Goal: Information Seeking & Learning: Check status

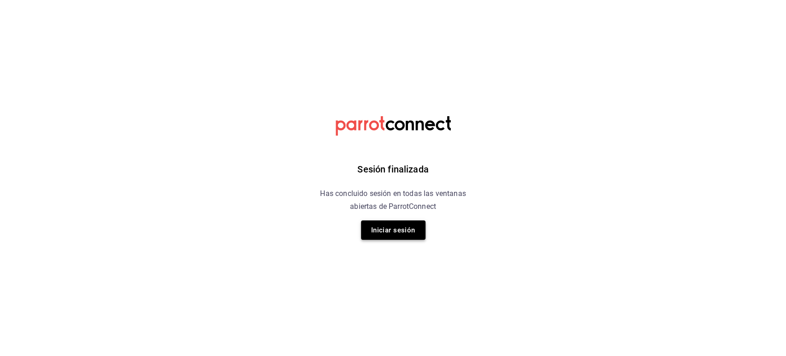
click at [397, 229] on button "Iniciar sesión" at bounding box center [393, 229] width 64 height 19
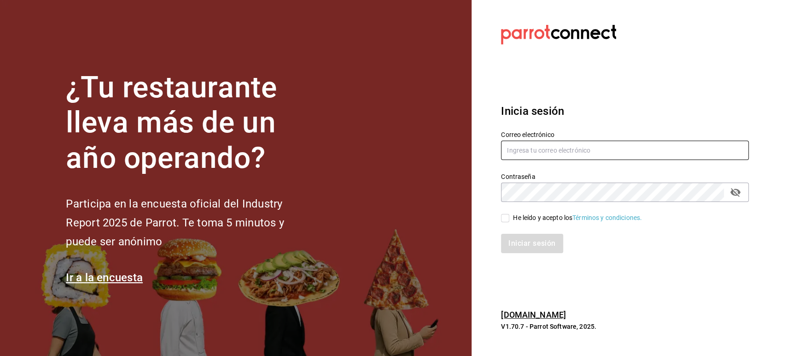
type input "multiuser@pickup.com"
click at [508, 222] on input "He leído y acepto los Términos y condiciones." at bounding box center [505, 218] width 8 height 8
checkbox input "true"
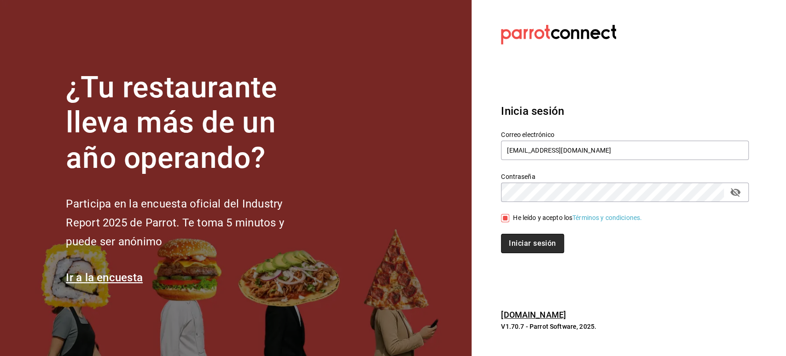
click at [521, 253] on button "Iniciar sesión" at bounding box center [532, 242] width 63 height 19
click at [601, 84] on section "Datos incorrectos. Verifica que tu Correo o Contraseña estén bien escritos. Ini…" at bounding box center [621, 178] width 299 height 356
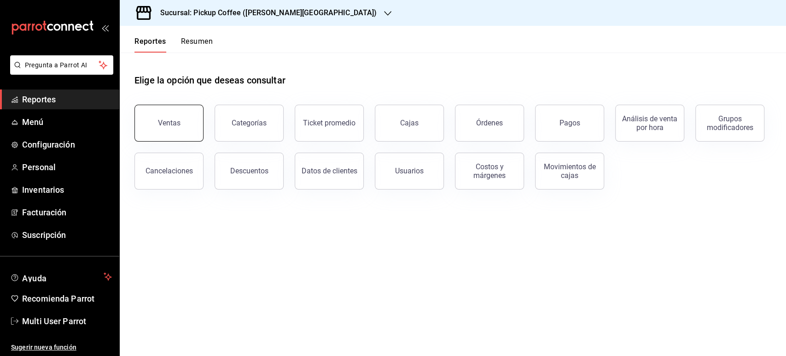
click at [155, 135] on button "Ventas" at bounding box center [168, 123] width 69 height 37
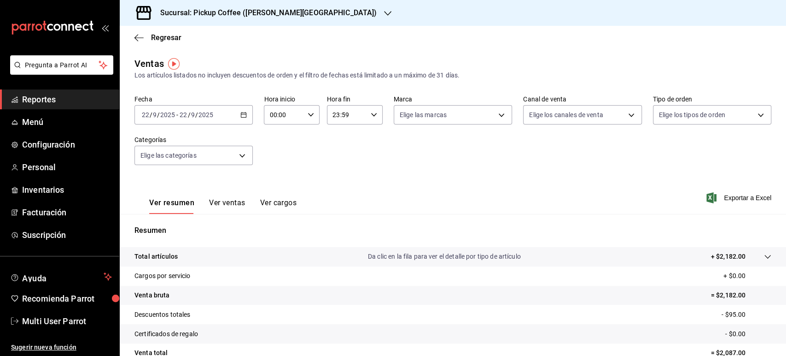
click at [251, 5] on div "Sucursal: Pickup Coffee ([PERSON_NAME][GEOGRAPHIC_DATA])" at bounding box center [261, 13] width 268 height 26
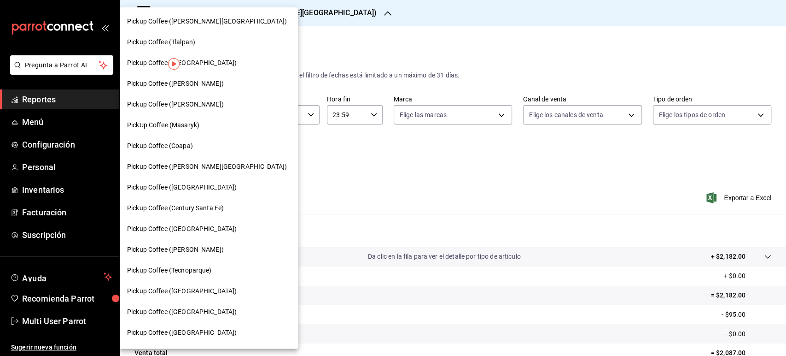
scroll to position [298, 0]
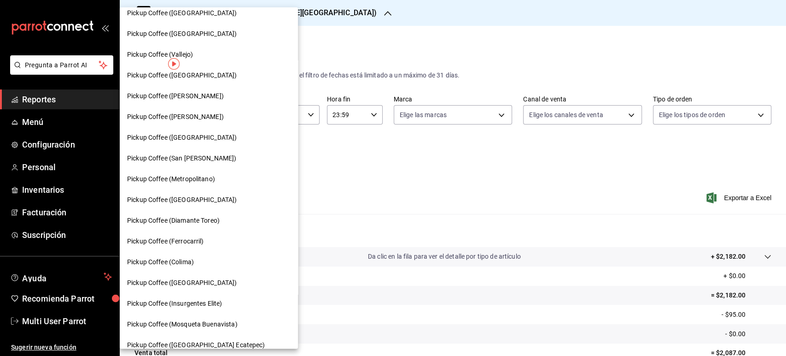
click at [210, 286] on div "Pickup Coffee ([GEOGRAPHIC_DATA])" at bounding box center [208, 283] width 163 height 10
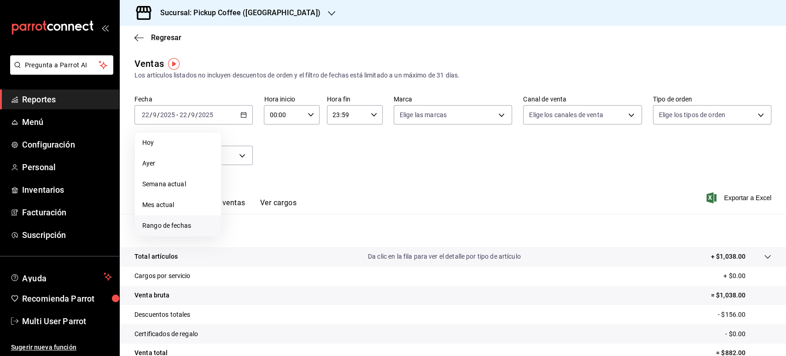
click at [192, 223] on span "Rango de fechas" at bounding box center [177, 226] width 71 height 10
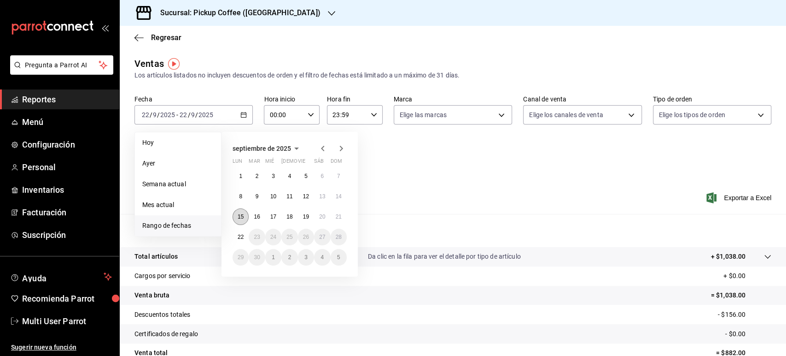
click at [239, 221] on button "15" at bounding box center [241, 216] width 16 height 17
click at [339, 214] on abbr "21" at bounding box center [339, 216] width 6 height 6
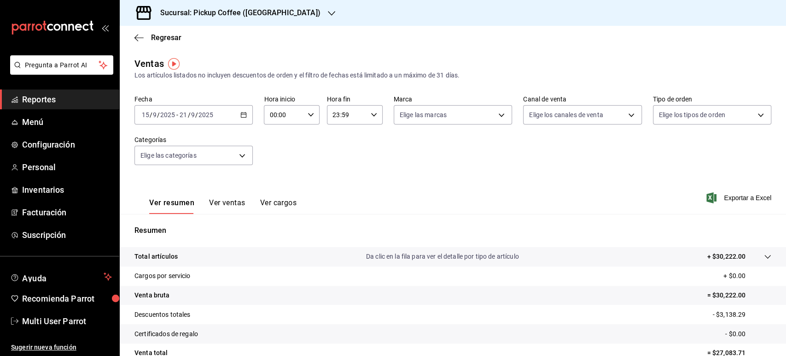
click at [238, 19] on div "Sucursal: Pickup Coffee ([GEOGRAPHIC_DATA])" at bounding box center [233, 13] width 212 height 26
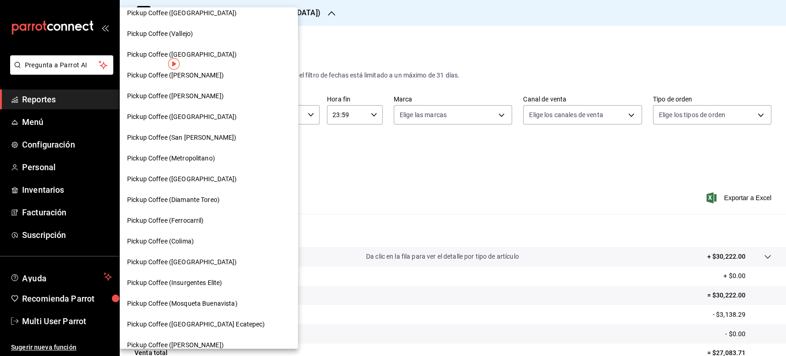
scroll to position [454, 0]
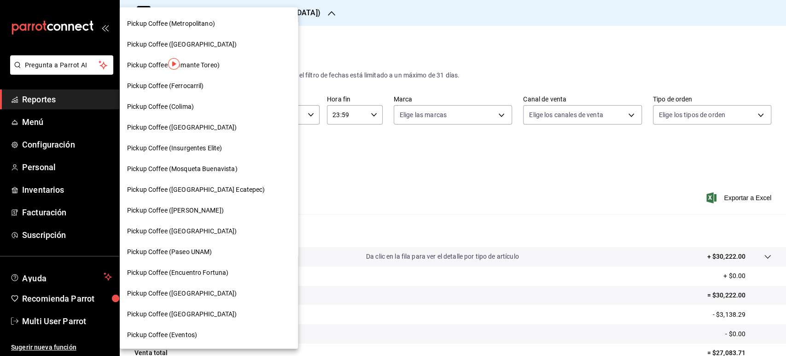
click at [210, 272] on span "Pickup Coffee (Encuentro Fortuna)" at bounding box center [177, 273] width 101 height 10
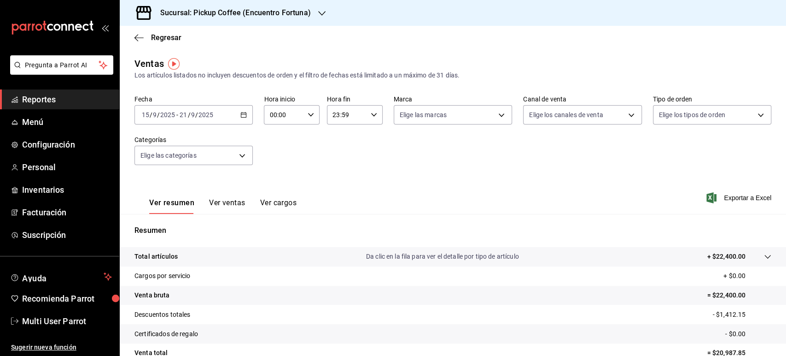
click at [300, 21] on div "Sucursal: Pickup Coffee (Encuentro Fortuna)" at bounding box center [228, 13] width 202 height 26
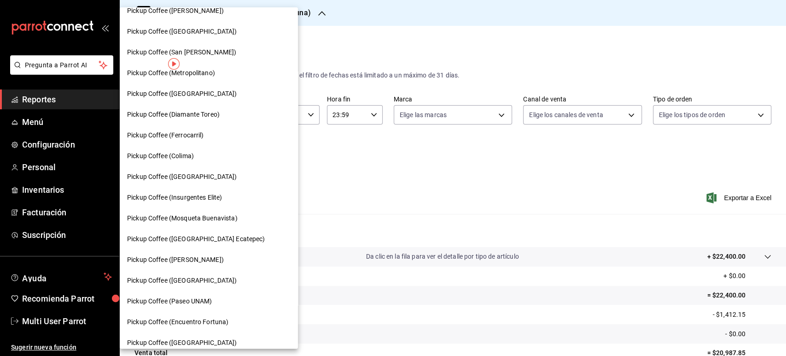
scroll to position [416, 0]
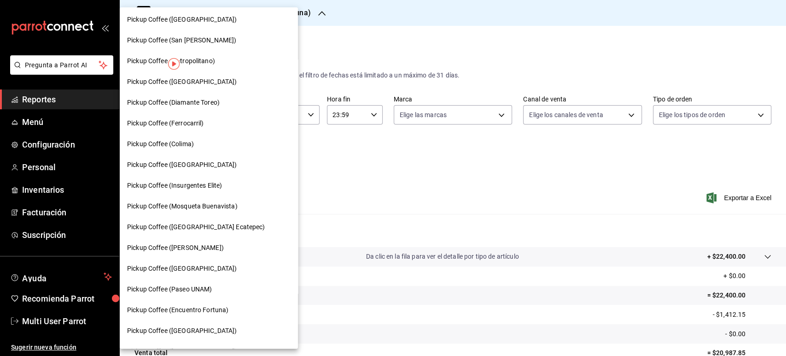
click at [215, 251] on span "Pickup Coffee ([PERSON_NAME])" at bounding box center [175, 248] width 97 height 10
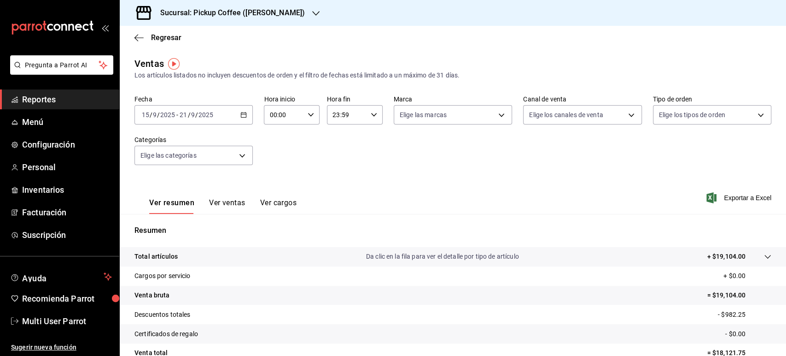
click at [251, 16] on h3 "Sucursal: Pickup Coffee ([PERSON_NAME])" at bounding box center [229, 12] width 152 height 11
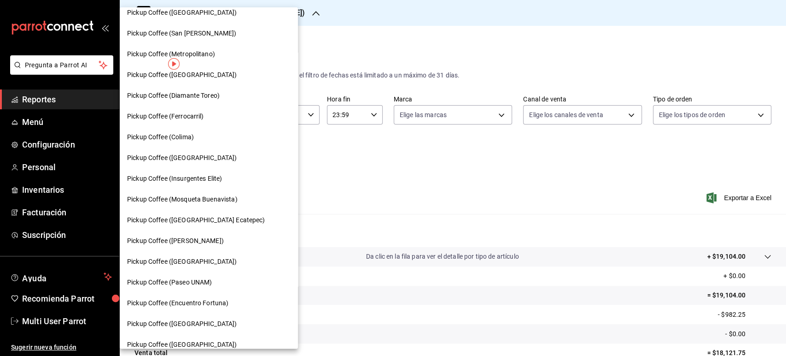
scroll to position [454, 0]
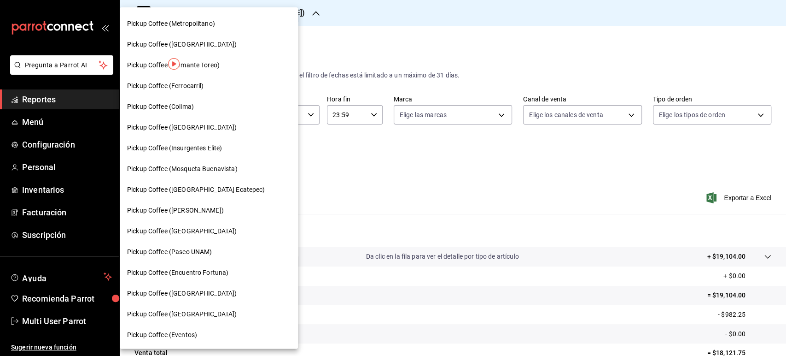
click at [207, 309] on div "Pickup Coffee ([GEOGRAPHIC_DATA])" at bounding box center [208, 314] width 163 height 10
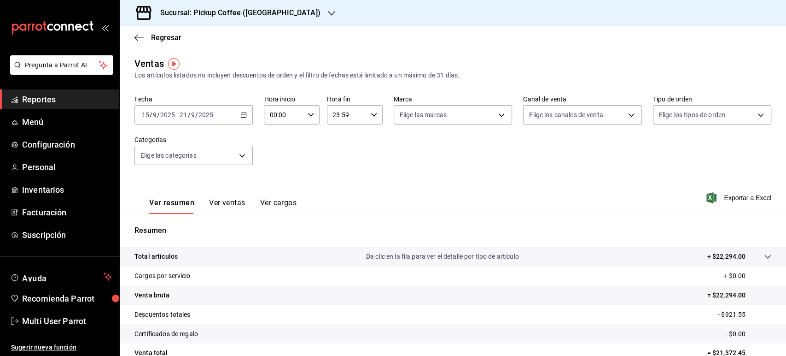
click at [239, 17] on h3 "Sucursal: Pickup Coffee ([GEOGRAPHIC_DATA])" at bounding box center [237, 12] width 168 height 11
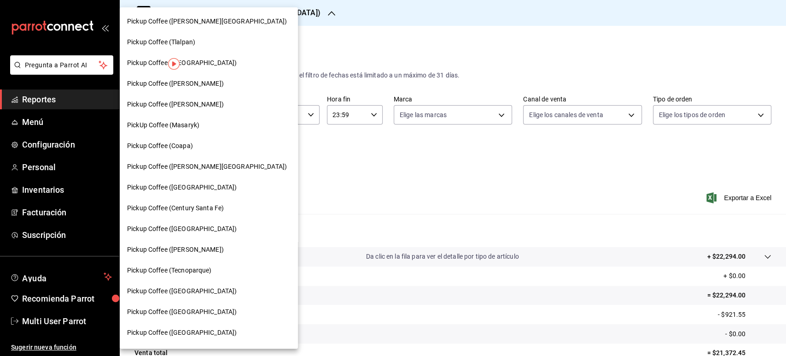
click at [207, 272] on span "Pickup Coffee (Tecnoparque)" at bounding box center [169, 270] width 85 height 10
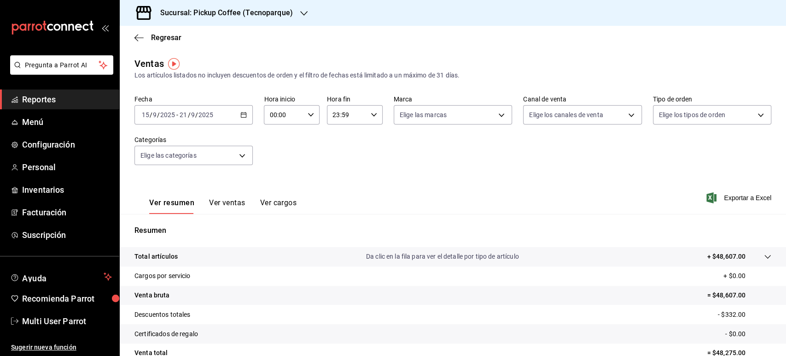
click at [309, 1] on div "Sucursal: Pickup Coffee (Tecnoparque)" at bounding box center [219, 13] width 184 height 26
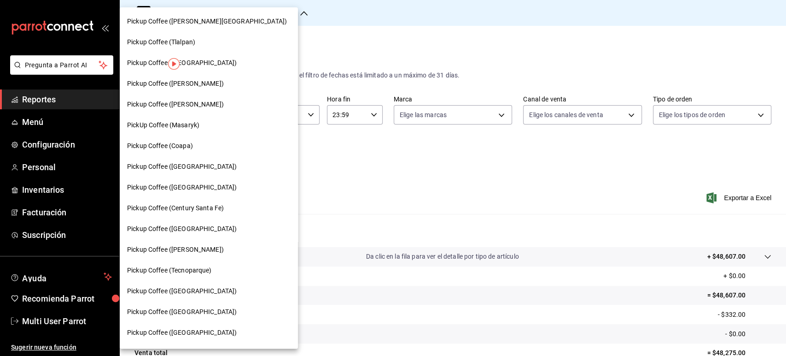
click at [214, 222] on div "Pickup Coffee ([GEOGRAPHIC_DATA])" at bounding box center [209, 228] width 178 height 21
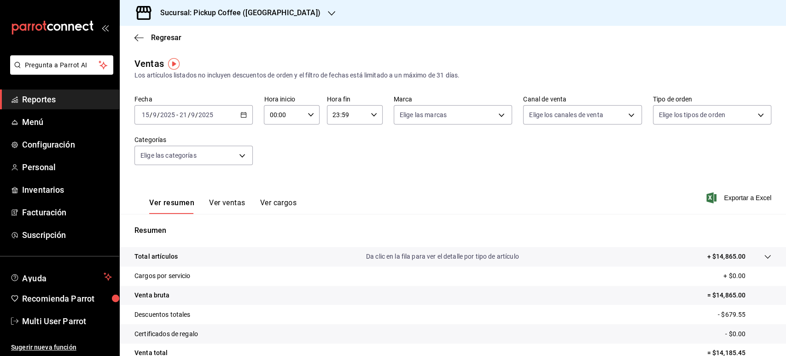
click at [243, 113] on \(Stroke\) "button" at bounding box center [244, 114] width 6 height 5
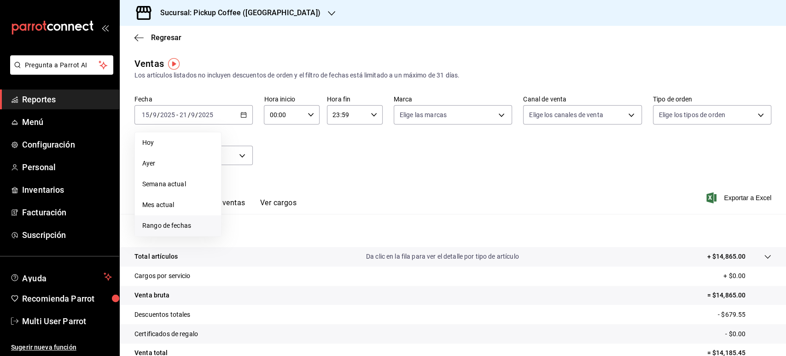
click at [179, 228] on span "Rango de fechas" at bounding box center [177, 226] width 71 height 10
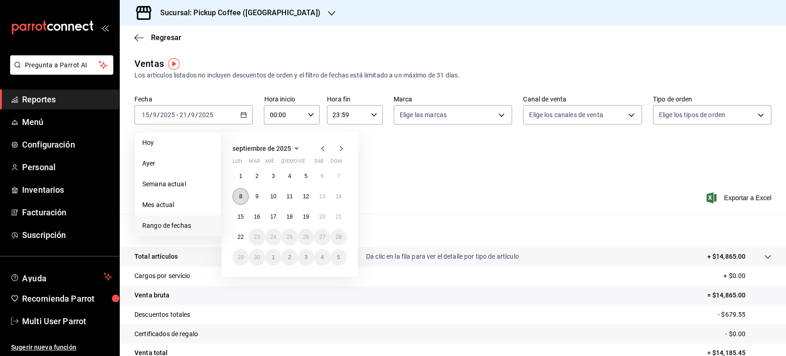
click at [245, 198] on button "8" at bounding box center [241, 196] width 16 height 17
click at [339, 197] on abbr "14" at bounding box center [339, 196] width 6 height 6
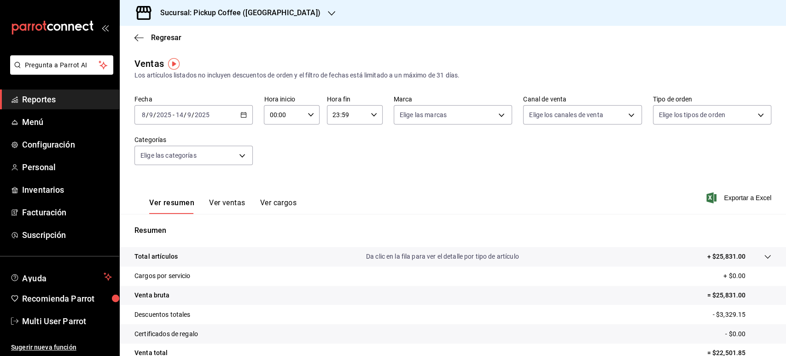
click at [236, 111] on div "2025-09-08 8 / 9 / 2025 - 2025-09-14 14 / 9 / 2025" at bounding box center [193, 114] width 118 height 19
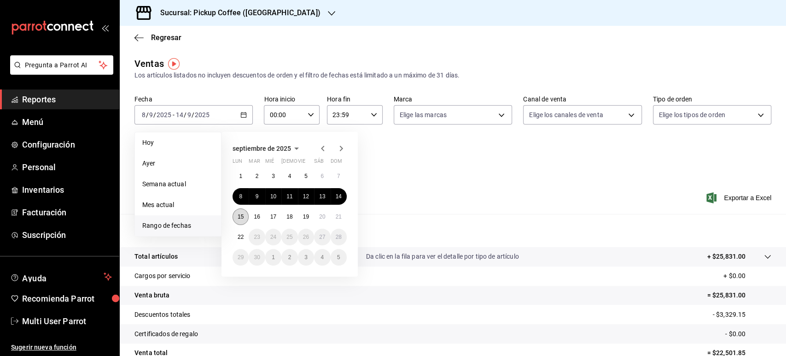
click at [243, 218] on abbr "15" at bounding box center [241, 216] width 6 height 6
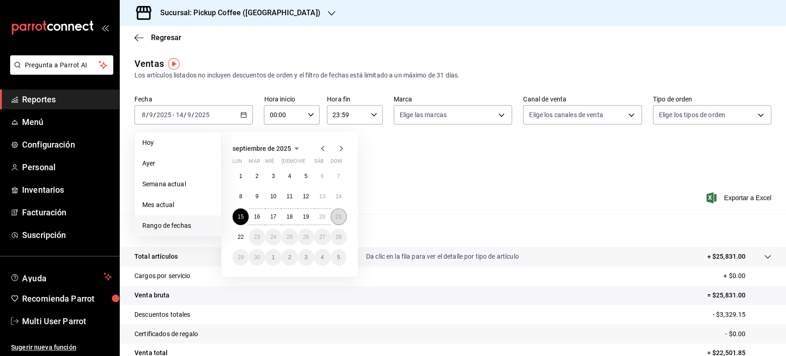
click at [341, 224] on button "21" at bounding box center [339, 216] width 16 height 17
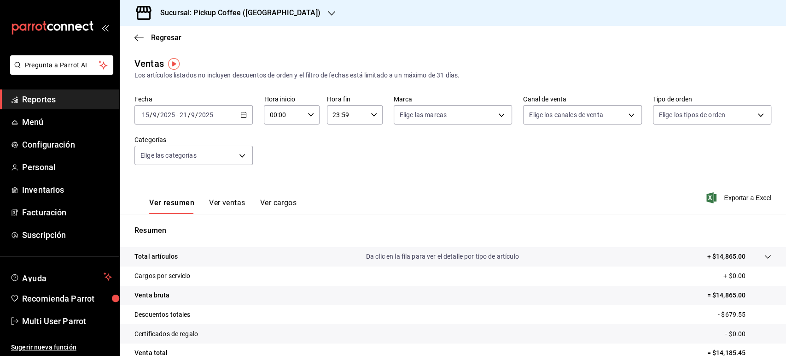
click at [241, 114] on icon "button" at bounding box center [243, 114] width 6 height 6
